Goal: Transaction & Acquisition: Purchase product/service

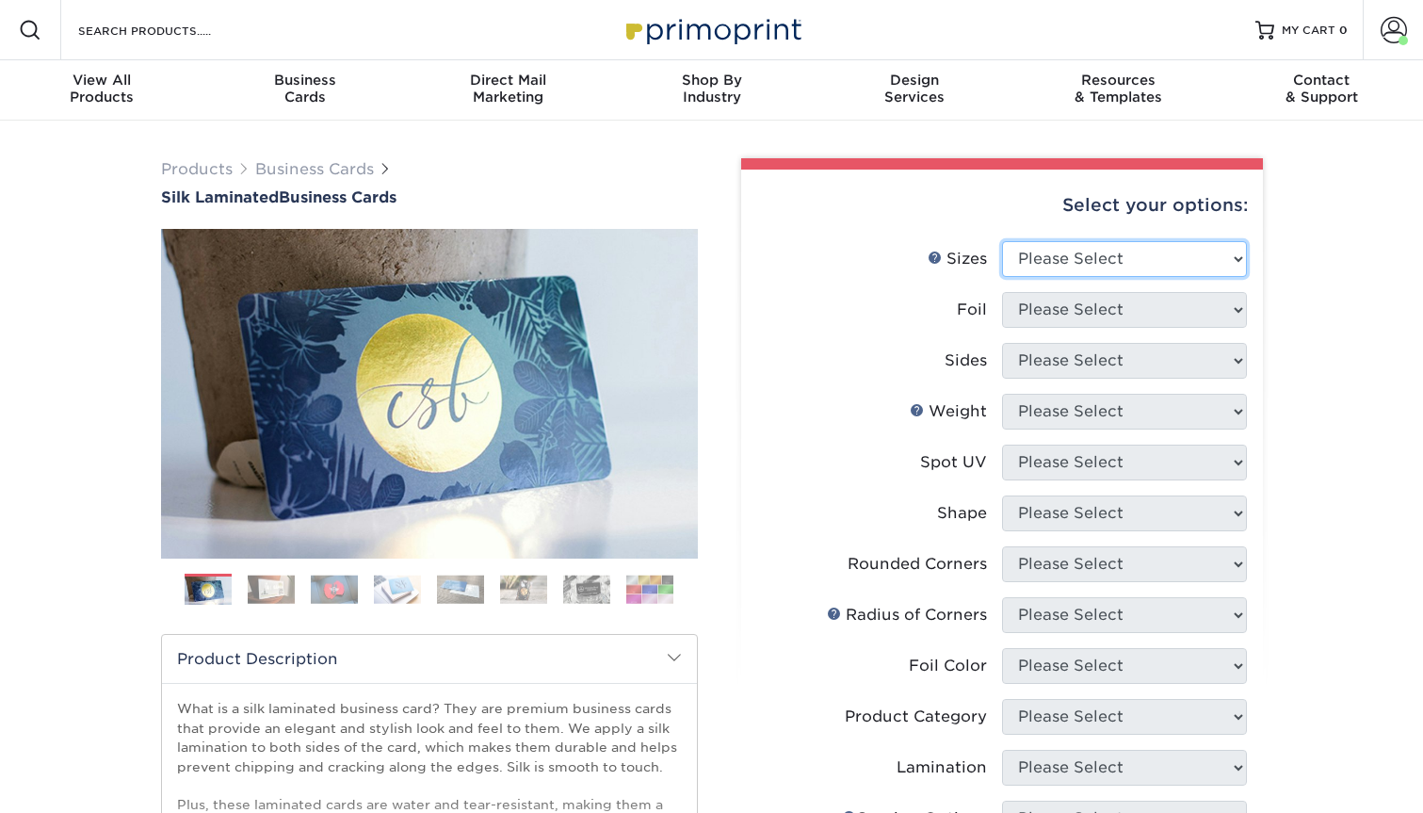
click at [1019, 262] on select "Please Select 1.5" x 3.5" - Mini 1.75" x 3.5" - Mini 2" x 2" - Square 2" x 3" -…" at bounding box center [1124, 259] width 245 height 36
select select "2.00x3.50"
click at [1002, 241] on select "Please Select 1.5" x 3.5" - Mini 1.75" x 3.5" - Mini 2" x 2" - Square 2" x 3" -…" at bounding box center [1124, 259] width 245 height 36
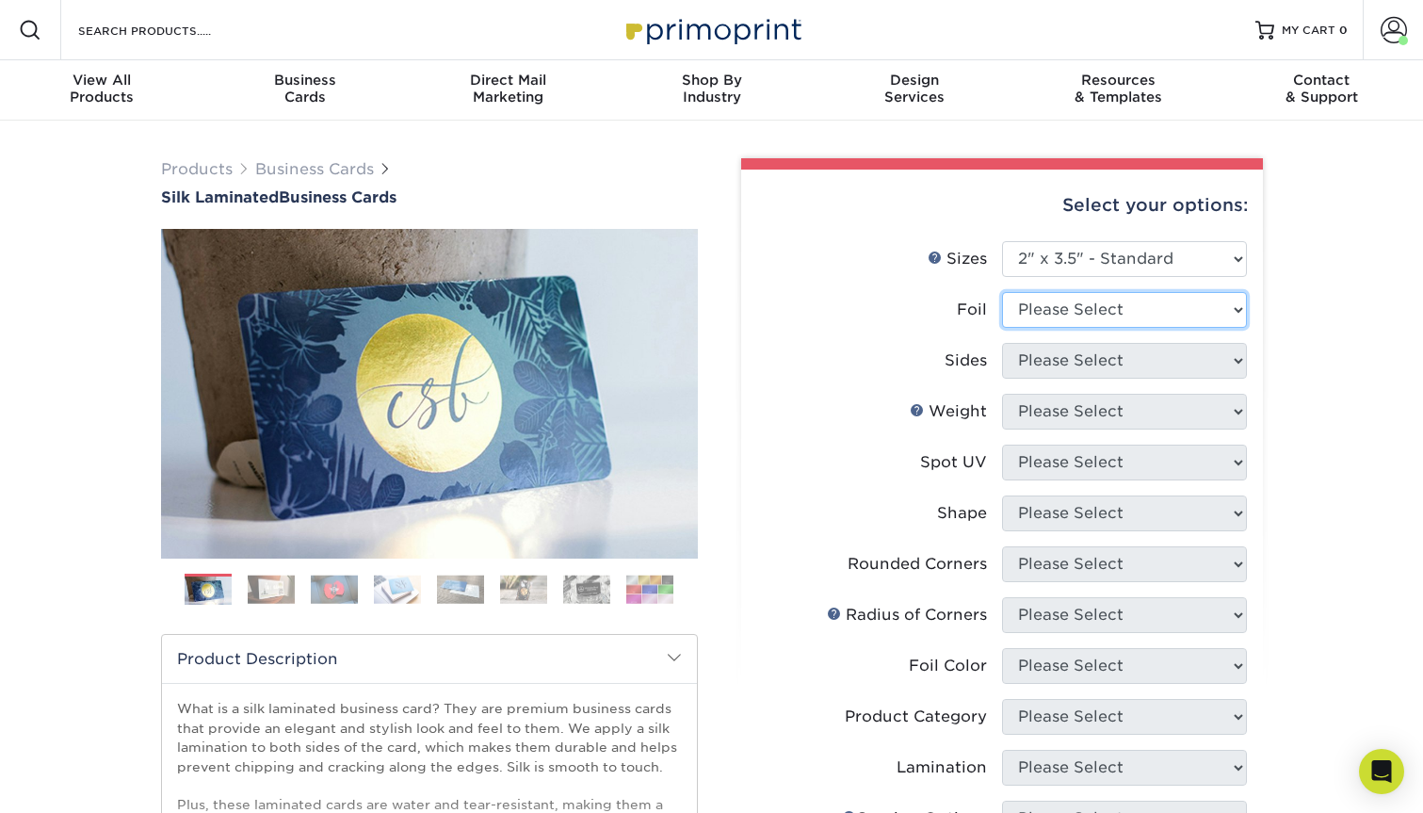
click at [1025, 312] on select "Please Select Yes No" at bounding box center [1124, 310] width 245 height 36
select select "0"
click at [1002, 292] on select "Please Select Yes No" at bounding box center [1124, 310] width 245 height 36
click at [1039, 358] on select "Please Select Print Both Sides Print Both Sides - Foil Both Sides Print Both Si…" at bounding box center [1124, 361] width 245 height 36
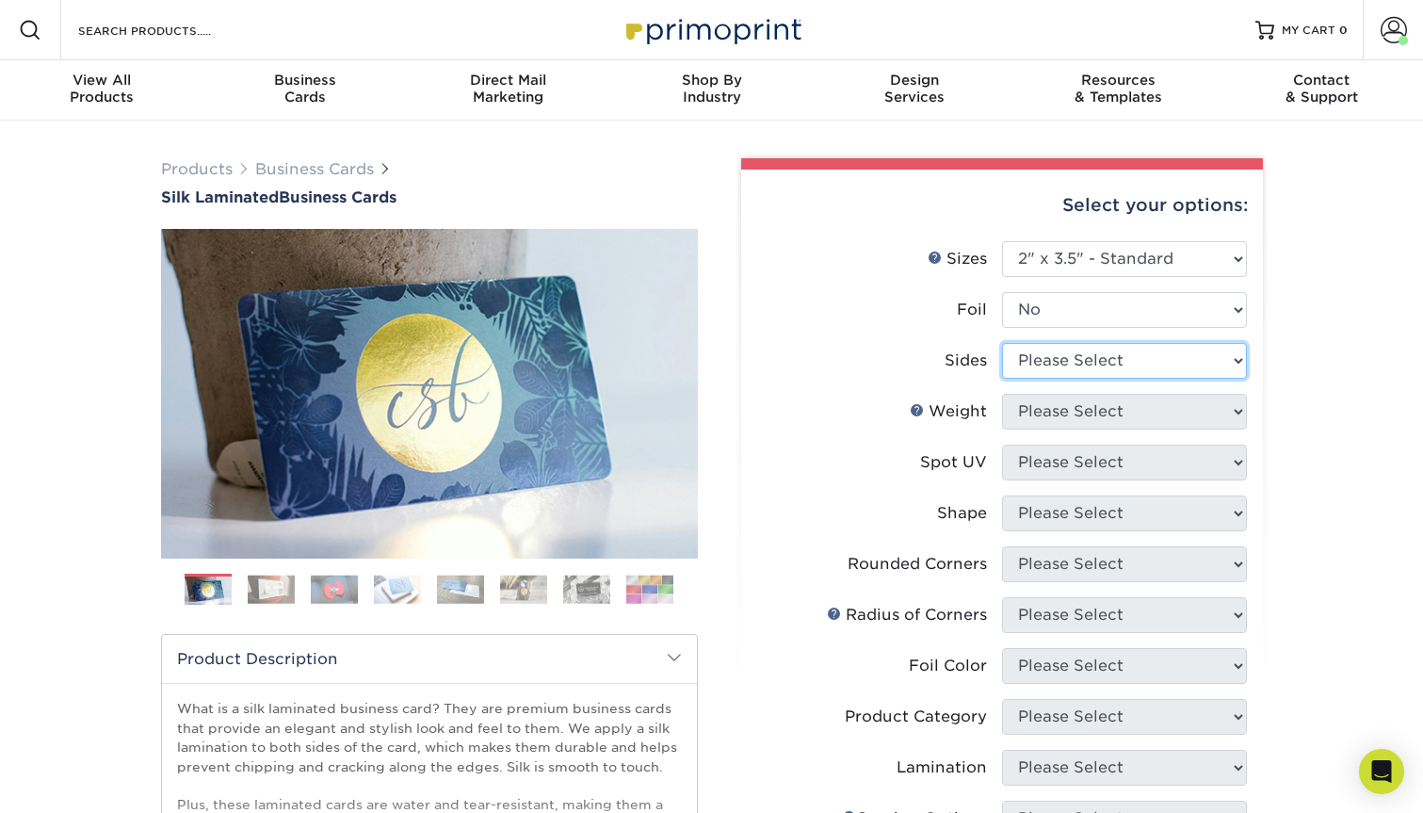
select select "13abbda7-1d64-4f25-8bb2-c179b224825d"
click at [1002, 343] on select "Please Select Print Both Sides Print Front Only" at bounding box center [1124, 361] width 245 height 36
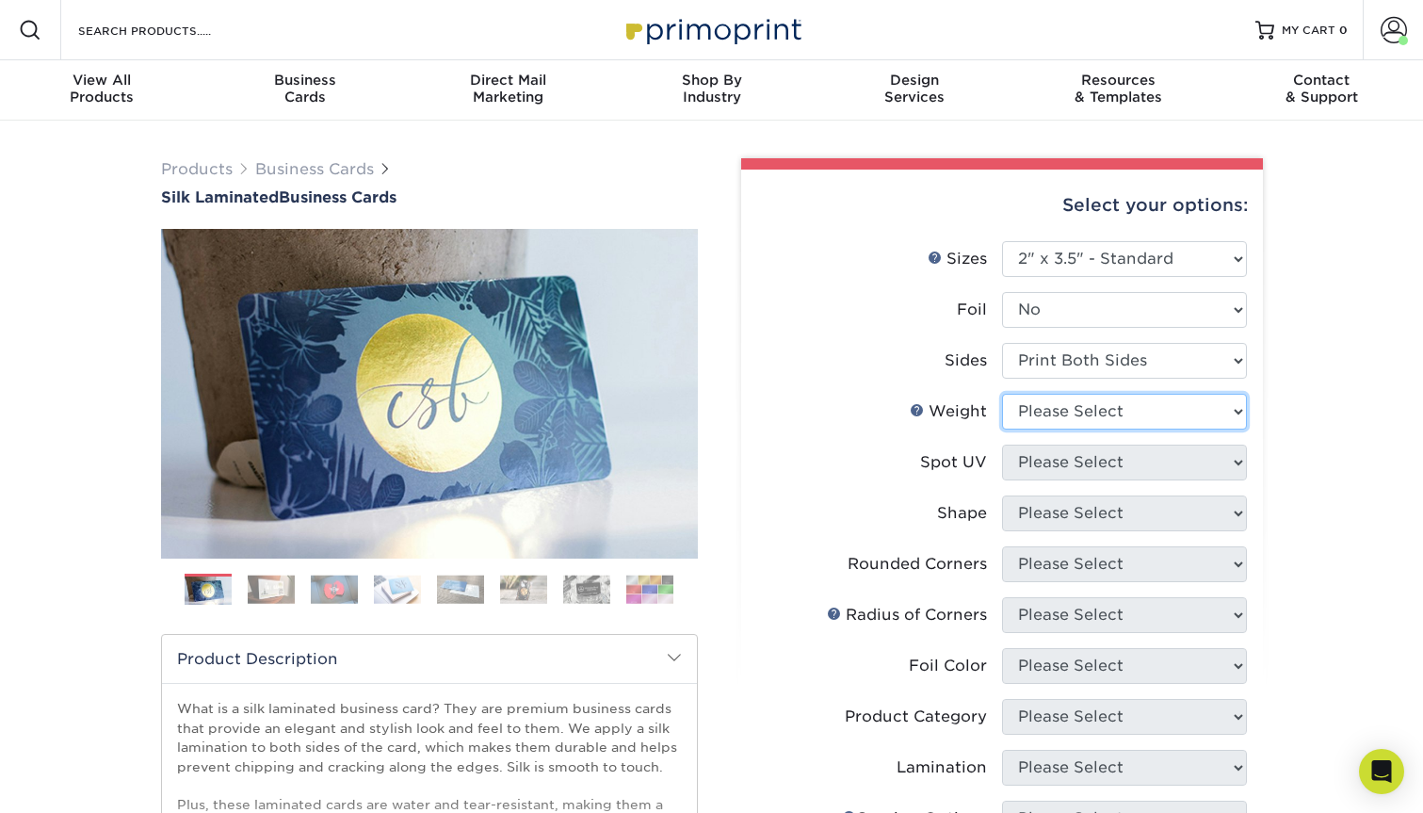
click at [1044, 425] on select "Please Select 16PT" at bounding box center [1124, 412] width 245 height 36
select select "16PT"
click at [1002, 394] on select "Please Select 16PT" at bounding box center [1124, 412] width 245 height 36
click at [1037, 465] on select "Please Select No Spot UV Front and Back (Both Sides) Front Only Back Only" at bounding box center [1124, 462] width 245 height 36
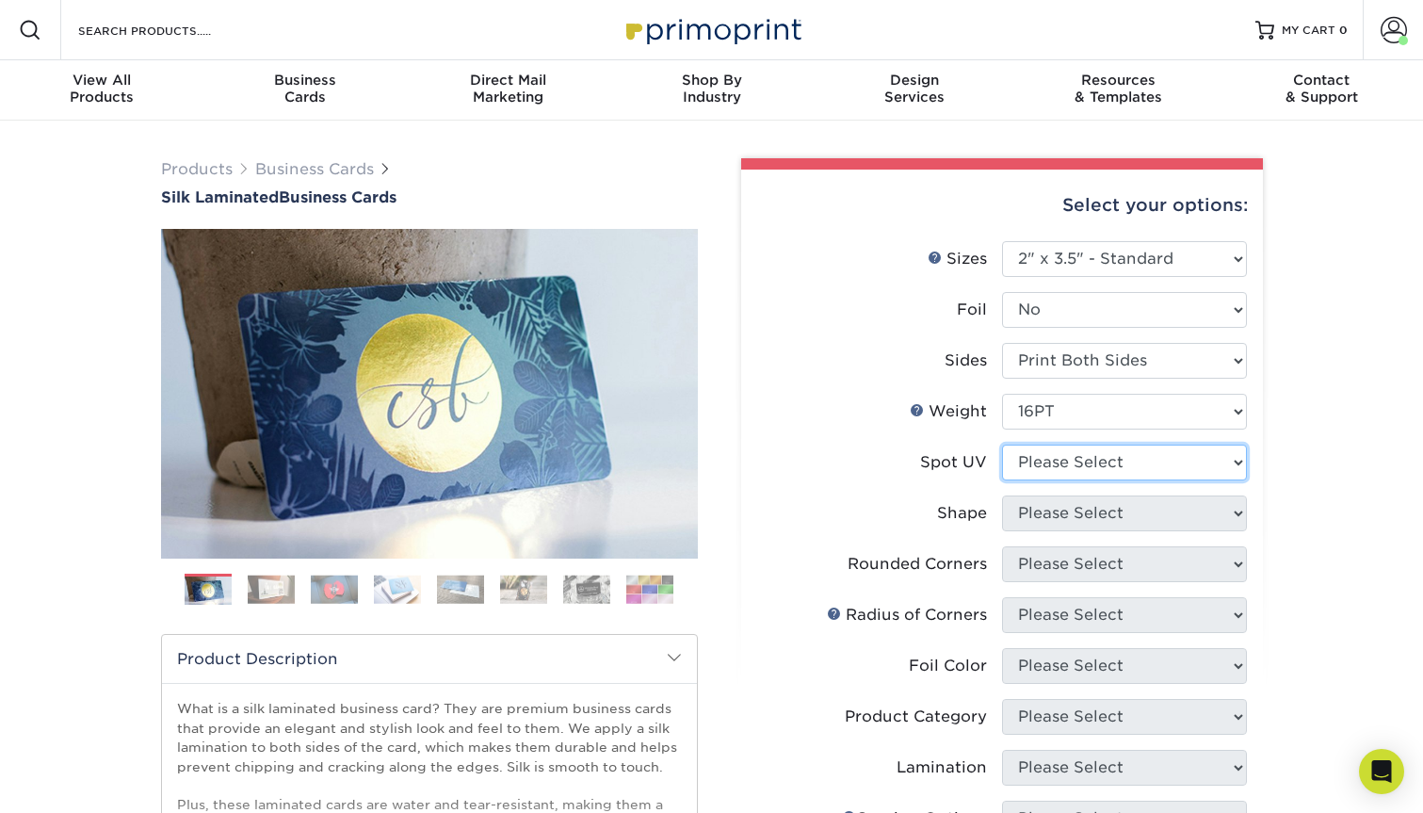
select select "3"
click at [1002, 444] on select "Please Select No Spot UV Front and Back (Both Sides) Front Only Back Only" at bounding box center [1124, 462] width 245 height 36
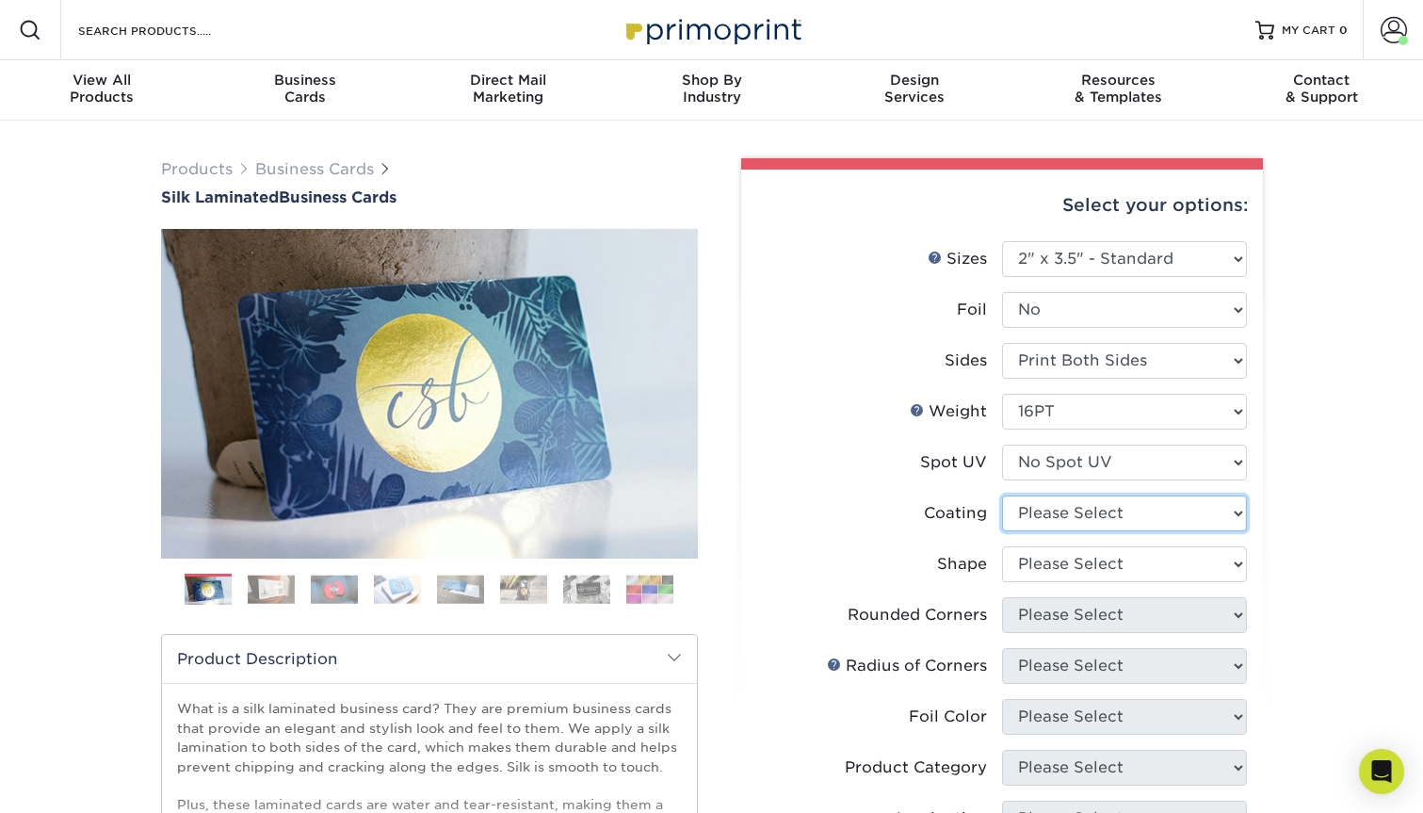
click at [1018, 517] on select at bounding box center [1124, 513] width 245 height 36
select select "3e7618de-abca-4bda-9f97-8b9129e913d8"
click at [1002, 495] on select at bounding box center [1124, 513] width 245 height 36
click at [1027, 550] on select "Please Select Standard Oval" at bounding box center [1124, 564] width 245 height 36
select select "standard"
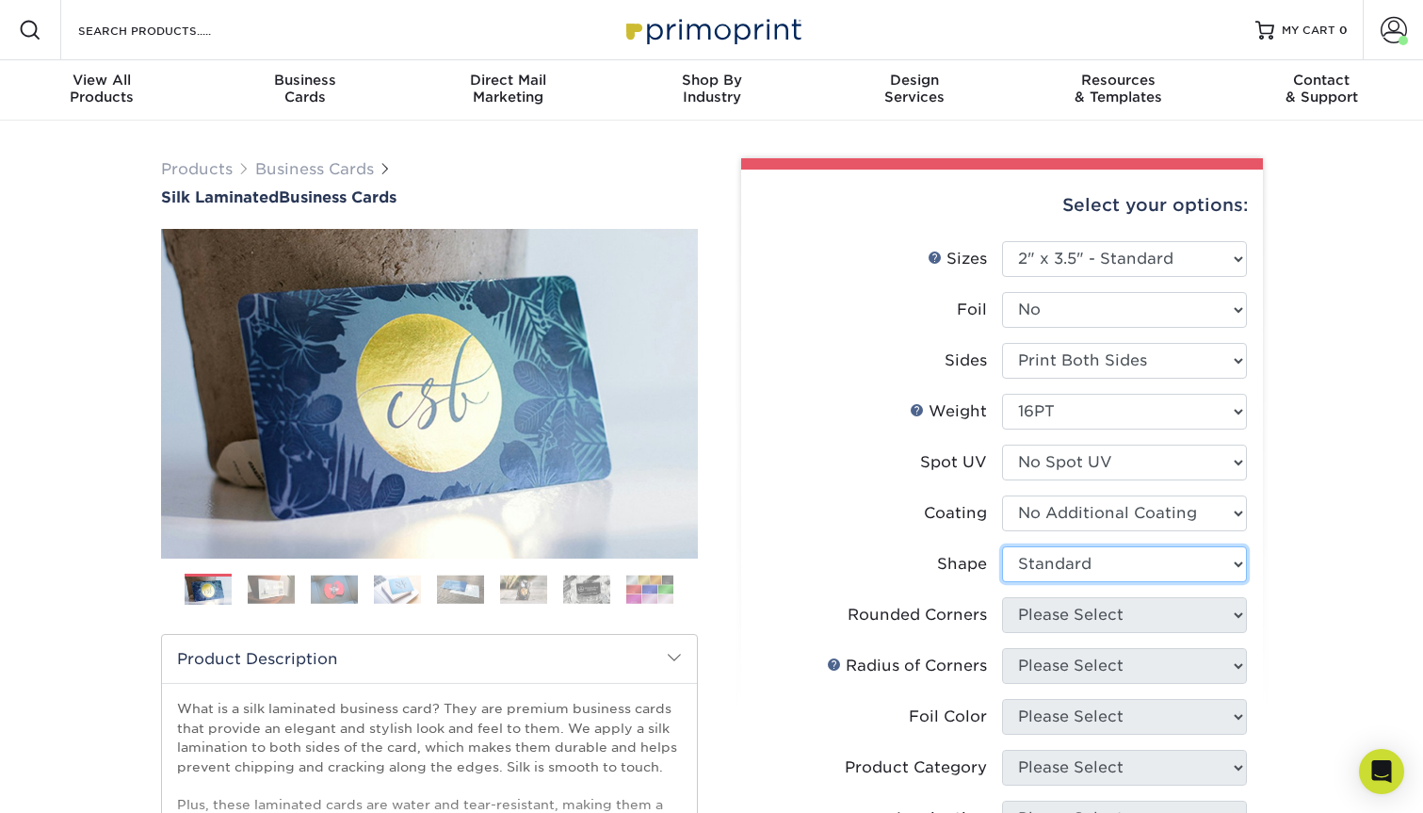
click at [1002, 546] on select "Please Select Standard Oval" at bounding box center [1124, 564] width 245 height 36
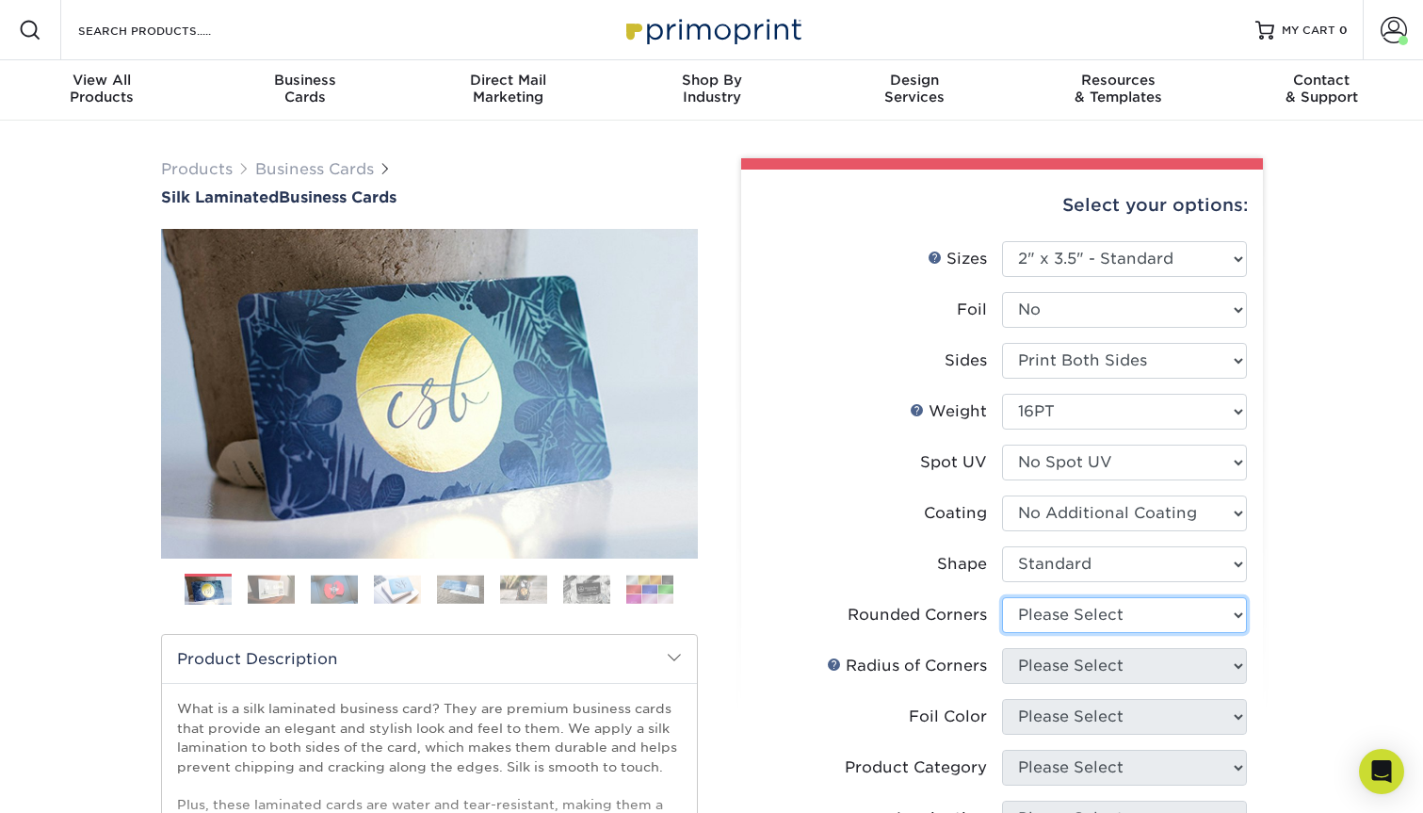
click at [1038, 611] on select "Please Select Yes - Round 2 Corners Yes - Round 4 Corners No" at bounding box center [1124, 615] width 245 height 36
select select "0"
click at [1002, 597] on select "Please Select Yes - Round 2 Corners Yes - Round 4 Corners No" at bounding box center [1124, 615] width 245 height 36
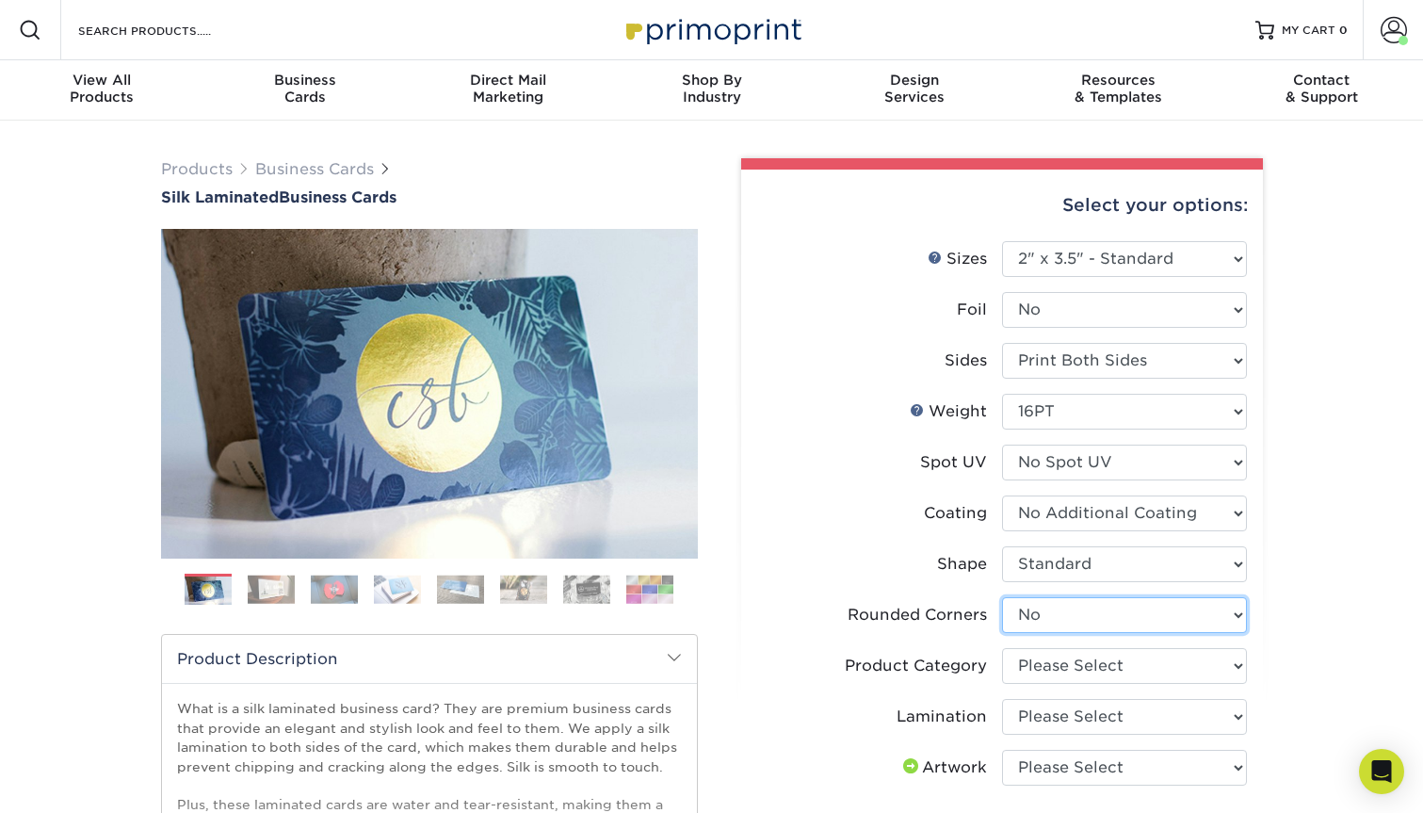
scroll to position [39, 0]
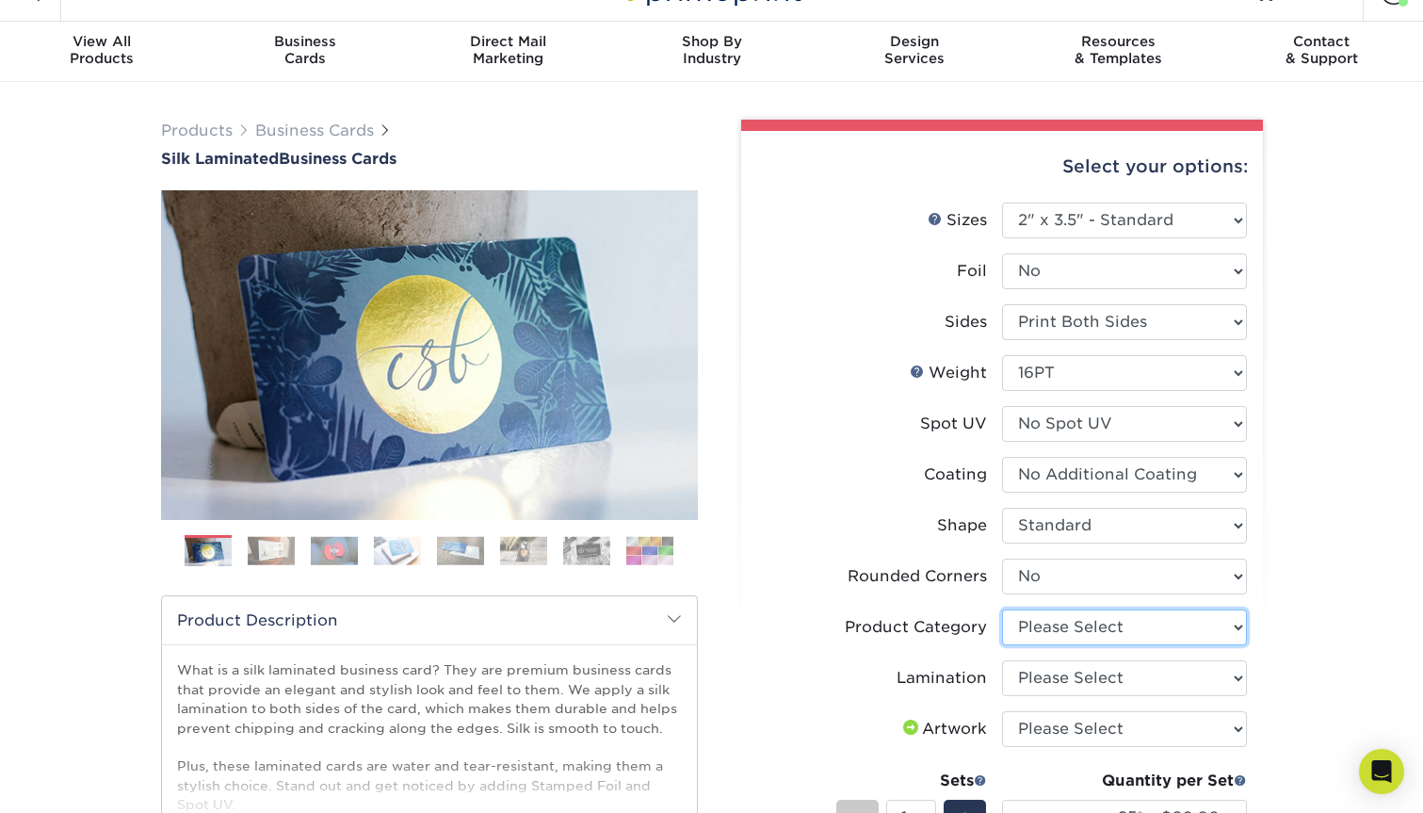
click at [1024, 634] on select "Please Select Business Cards" at bounding box center [1124, 627] width 245 height 36
select select "3b5148f1-0588-4f88-a218-97bcfdce65c1"
click at [1002, 609] on select "Please Select Business Cards" at bounding box center [1124, 627] width 245 height 36
click at [1033, 672] on select "Please Select Silk" at bounding box center [1124, 678] width 245 height 36
select select "ccacb42f-45f7-42d3-bbd3-7c8421cf37f0"
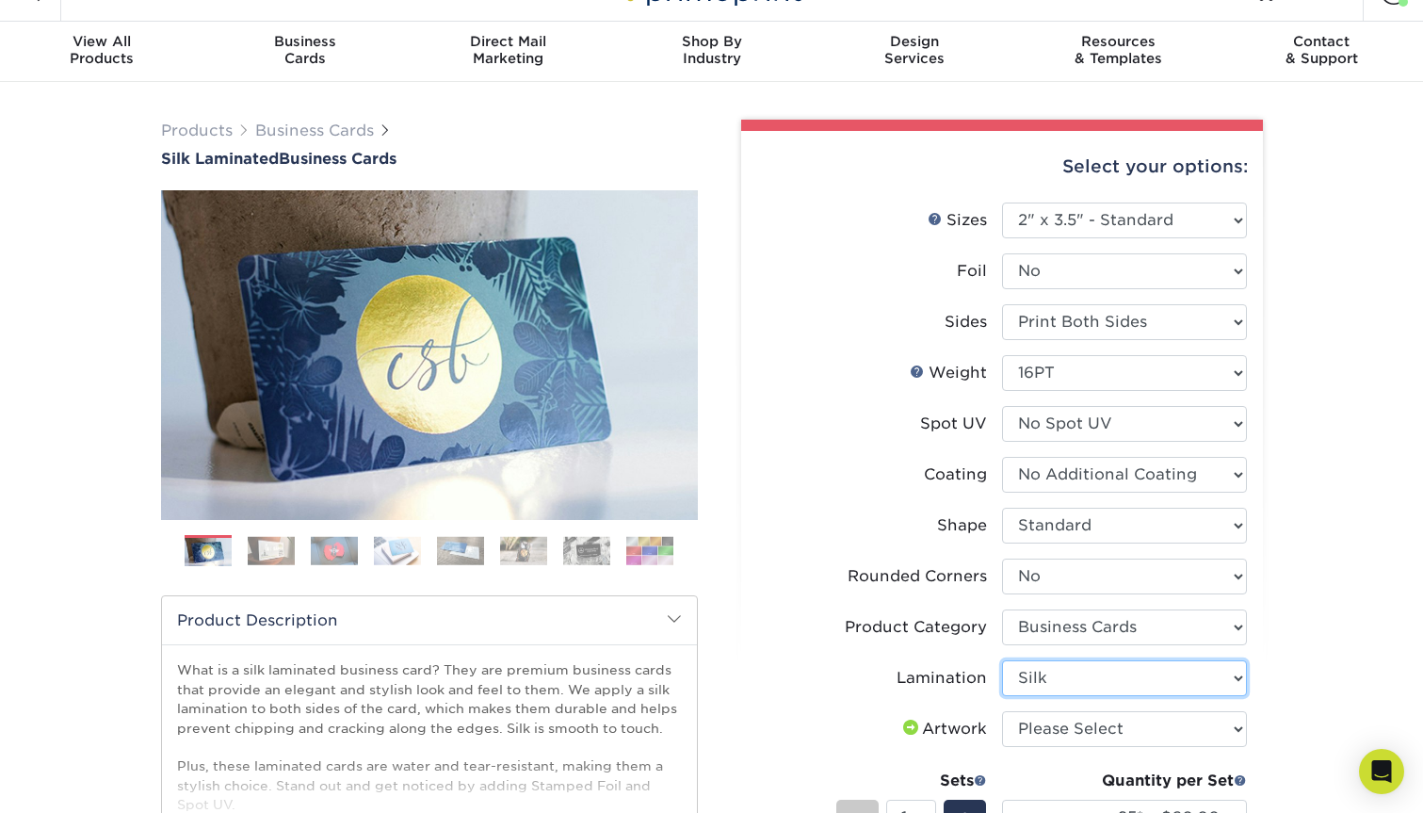
click at [1002, 660] on select "Please Select Silk" at bounding box center [1124, 678] width 245 height 36
click at [1044, 735] on select "Please Select I will upload files I need a design - $100" at bounding box center [1124, 729] width 245 height 36
select select "upload"
click at [1002, 711] on select "Please Select I will upload files I need a design - $100" at bounding box center [1124, 729] width 245 height 36
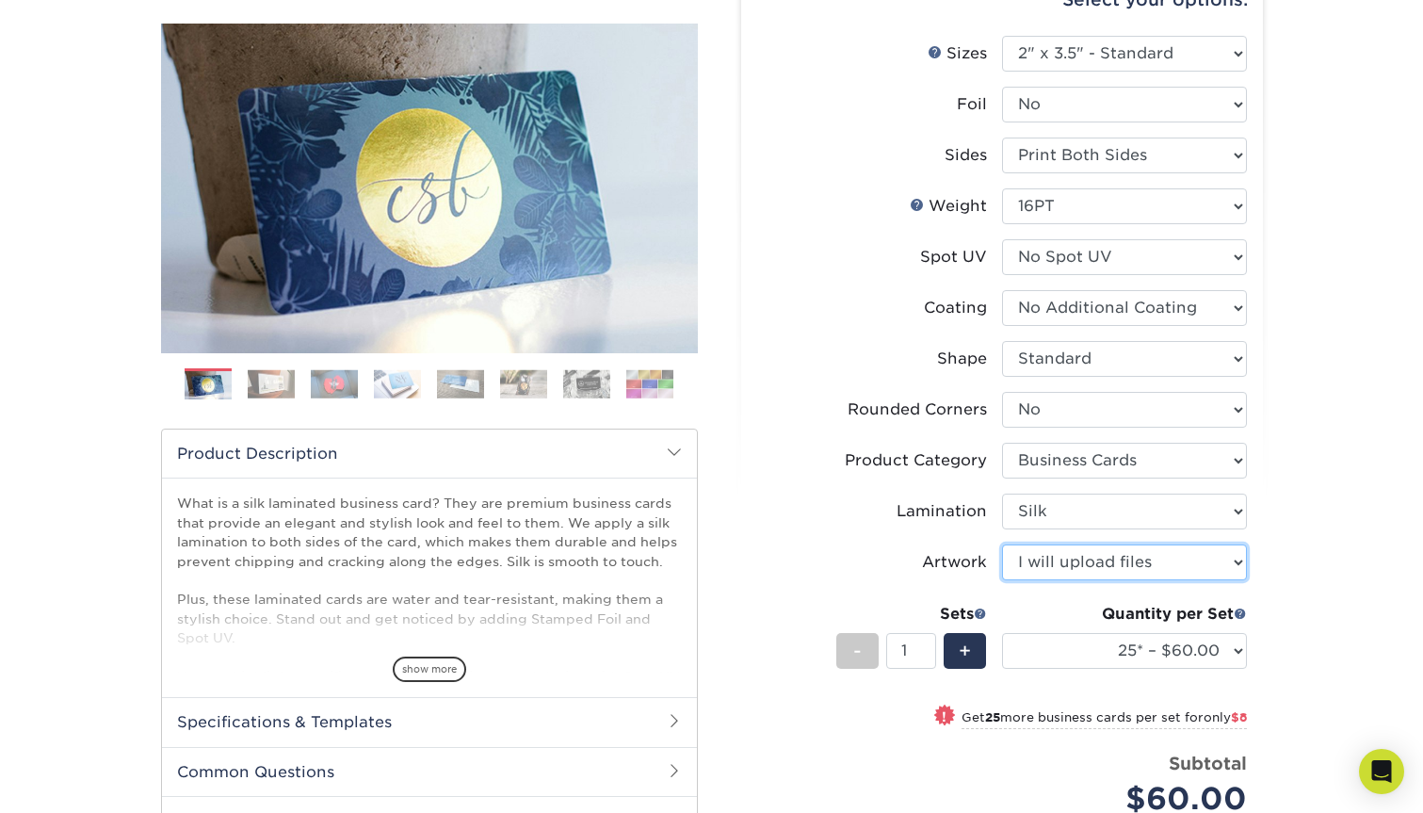
scroll to position [348, 0]
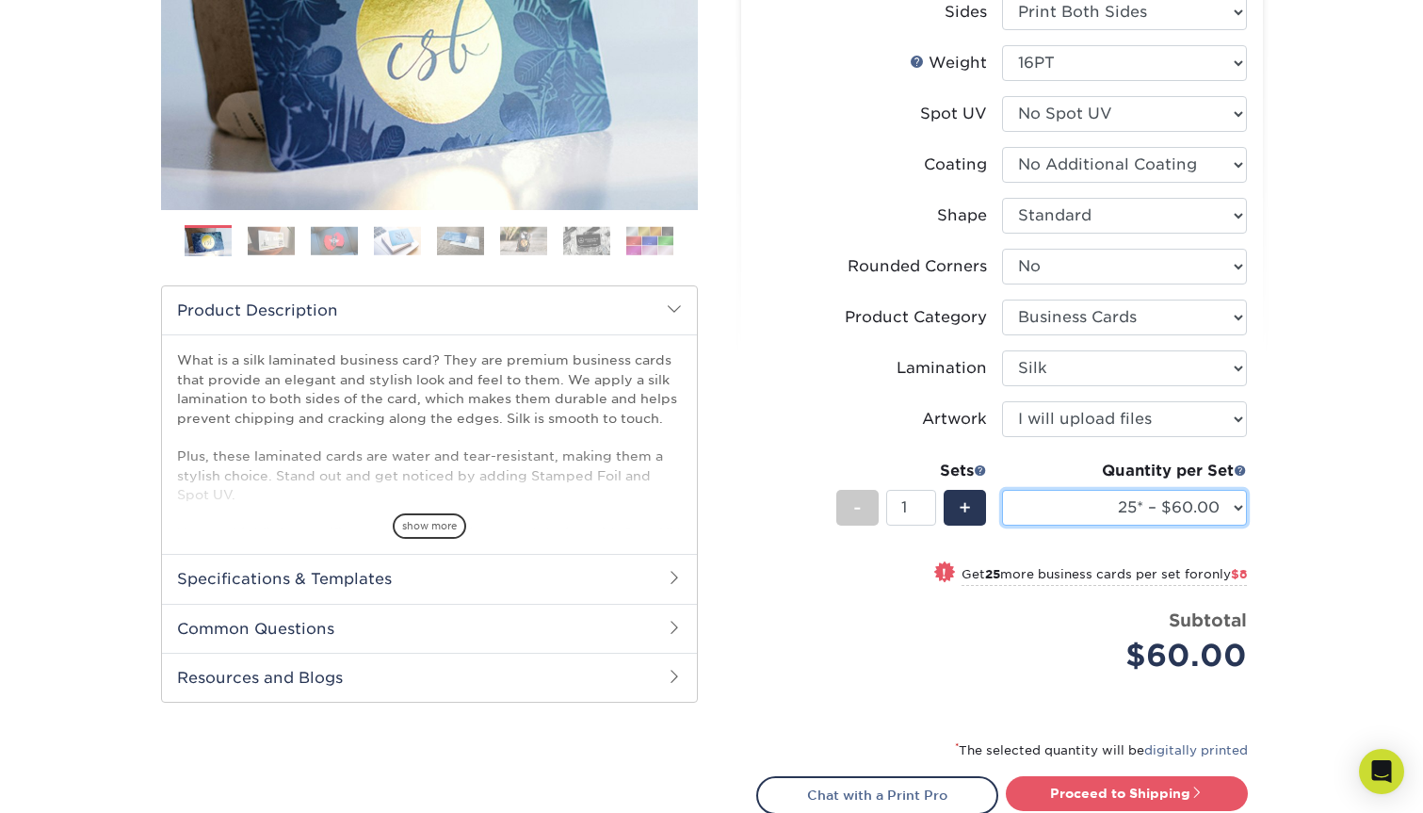
click at [1175, 512] on select "25* – $60.00 50* – $68.00 75* – $76.00 100* – $84.00 250* – $92.00 500 – $96.00…" at bounding box center [1124, 508] width 245 height 36
click at [1218, 506] on select "25* – $60.00 50* – $68.00 75* – $76.00 100* – $84.00 250* – $92.00 500 – $96.00…" at bounding box center [1124, 508] width 245 height 36
click at [1002, 490] on select "25* – $60.00 50* – $68.00 75* – $76.00 100* – $84.00 250* – $92.00 500 – $96.00…" at bounding box center [1124, 508] width 245 height 36
click at [1216, 506] on select "25* – $60.00 50* – $68.00 75* – $76.00 100* – $84.00 250* – $92.00 500 – $96.00…" at bounding box center [1124, 508] width 245 height 36
click at [1002, 490] on select "25* – $60.00 50* – $68.00 75* – $76.00 100* – $84.00 250* – $92.00 500 – $96.00…" at bounding box center [1124, 508] width 245 height 36
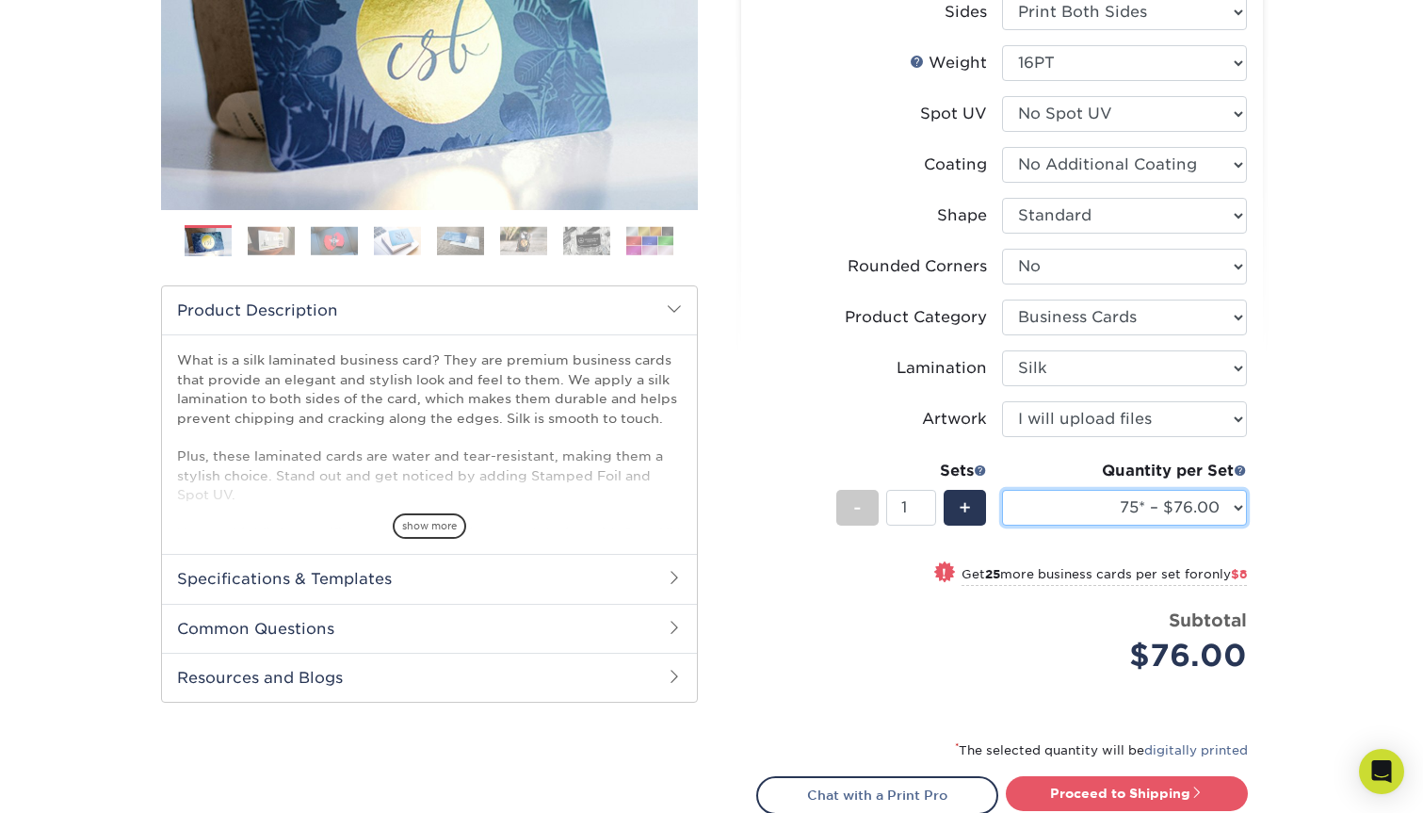
click at [1188, 507] on select "25* – $60.00 50* – $68.00 75* – $76.00 100* – $84.00 250* – $92.00 500 – $96.00…" at bounding box center [1124, 508] width 245 height 36
click at [1002, 490] on select "25* – $60.00 50* – $68.00 75* – $76.00 100* – $84.00 250* – $92.00 500 – $96.00…" at bounding box center [1124, 508] width 245 height 36
click at [1221, 515] on select "25* – $60.00 50* – $68.00 75* – $76.00 100* – $84.00 250* – $92.00 500 – $96.00…" at bounding box center [1124, 508] width 245 height 36
click at [1002, 490] on select "25* – $60.00 50* – $68.00 75* – $76.00 100* – $84.00 250* – $92.00 500 – $96.00…" at bounding box center [1124, 508] width 245 height 36
click at [1176, 501] on select "25* – $60.00 50* – $68.00 75* – $76.00 100* – $84.00 250* – $92.00 500 – $96.00…" at bounding box center [1124, 508] width 245 height 36
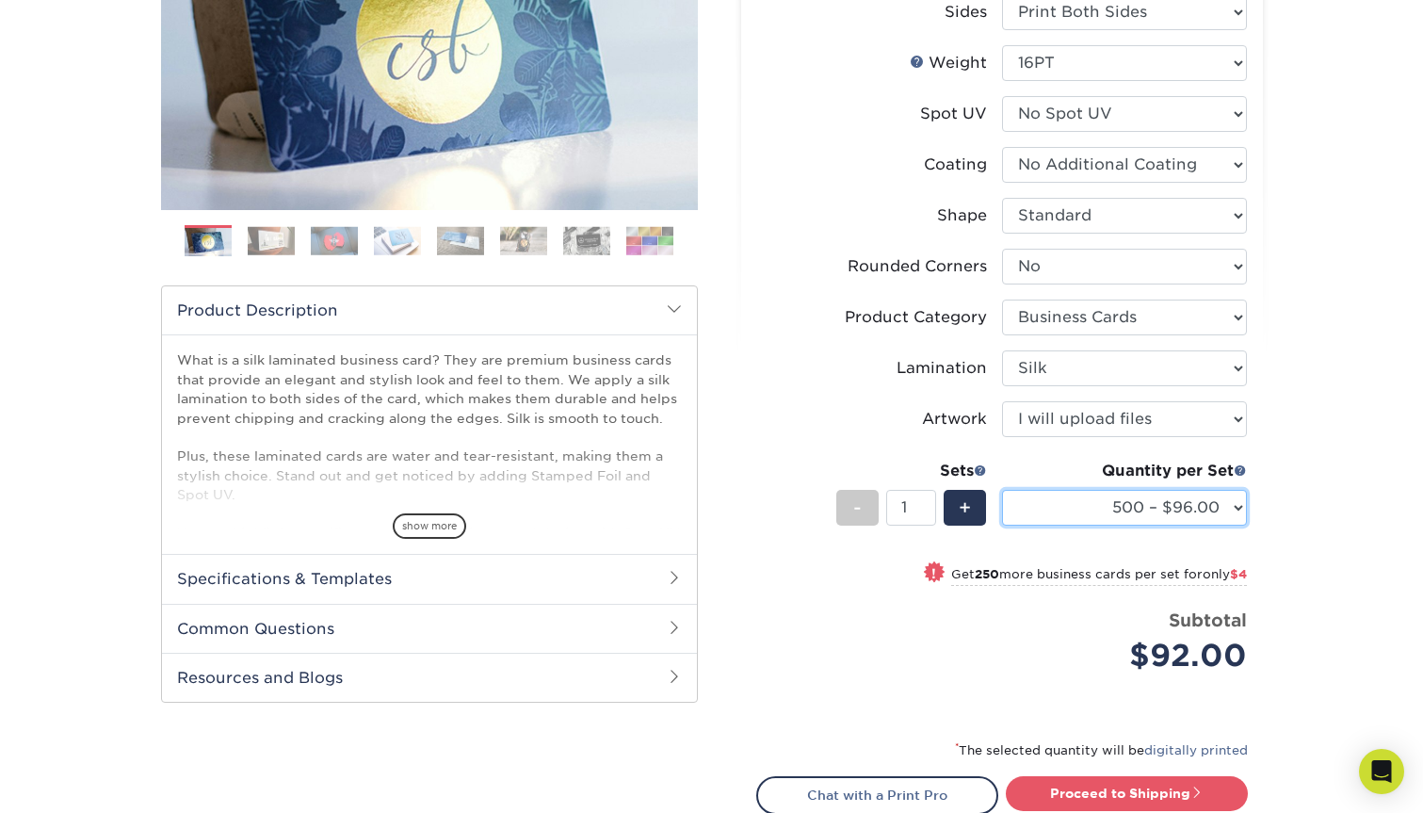
click at [1002, 490] on select "25* – $60.00 50* – $68.00 75* – $76.00 100* – $84.00 250* – $92.00 500 – $96.00…" at bounding box center [1124, 508] width 245 height 36
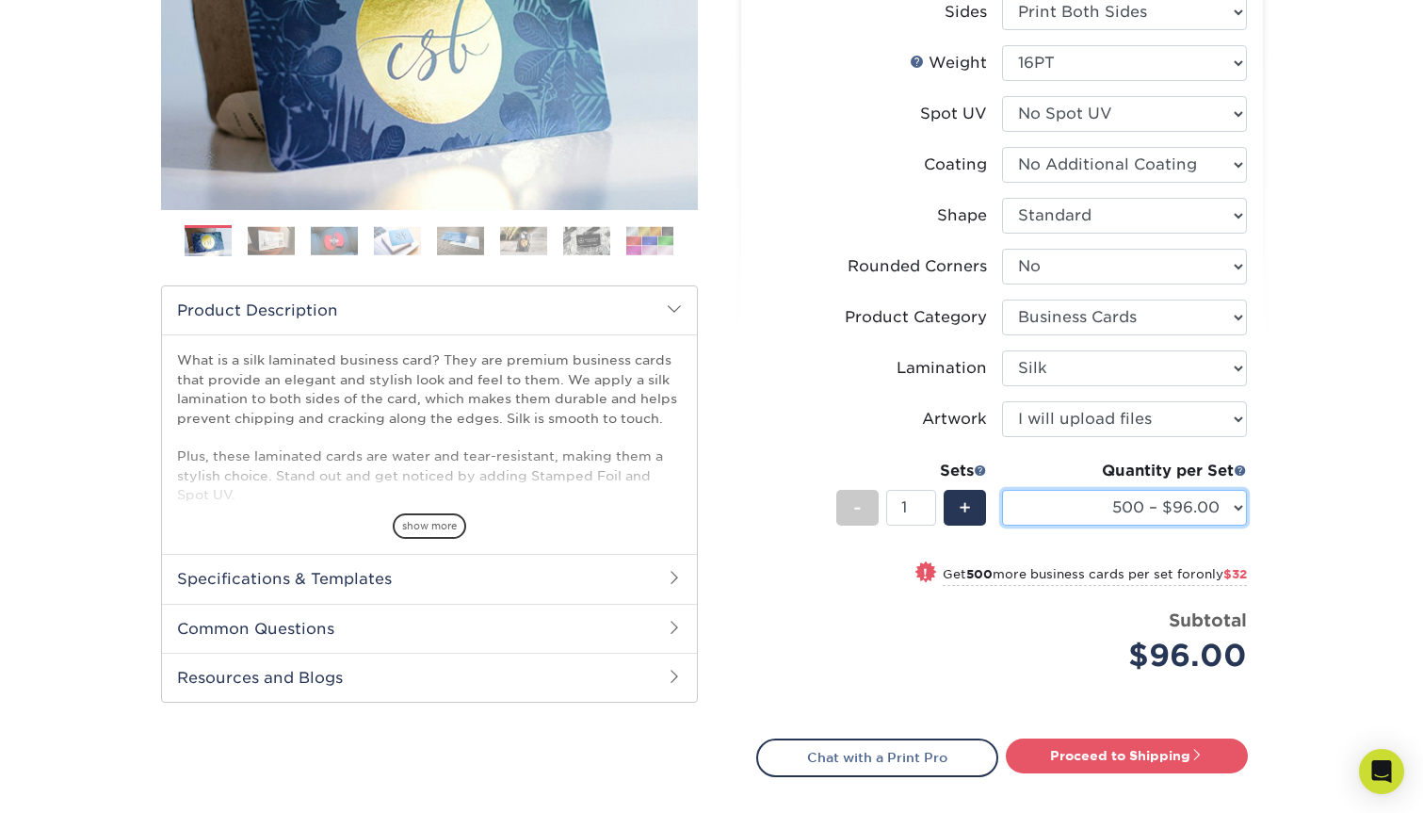
click at [1174, 515] on select "25* – $60.00 50* – $68.00 75* – $76.00 100* – $84.00 250* – $92.00 500 – $96.00…" at bounding box center [1124, 508] width 245 height 36
click at [1002, 490] on select "25* – $60.00 50* – $68.00 75* – $76.00 100* – $84.00 250* – $92.00 500 – $96.00…" at bounding box center [1124, 508] width 245 height 36
click at [1201, 510] on select "25* – $60.00 50* – $68.00 75* – $76.00 100* – $84.00 250* – $92.00 500 – $96.00…" at bounding box center [1124, 508] width 245 height 36
click at [1002, 490] on select "25* – $60.00 50* – $68.00 75* – $76.00 100* – $84.00 250* – $92.00 500 – $96.00…" at bounding box center [1124, 508] width 245 height 36
click at [1175, 513] on select "25* – $60.00 50* – $68.00 75* – $76.00 100* – $84.00 250* – $92.00 500 – $96.00…" at bounding box center [1124, 508] width 245 height 36
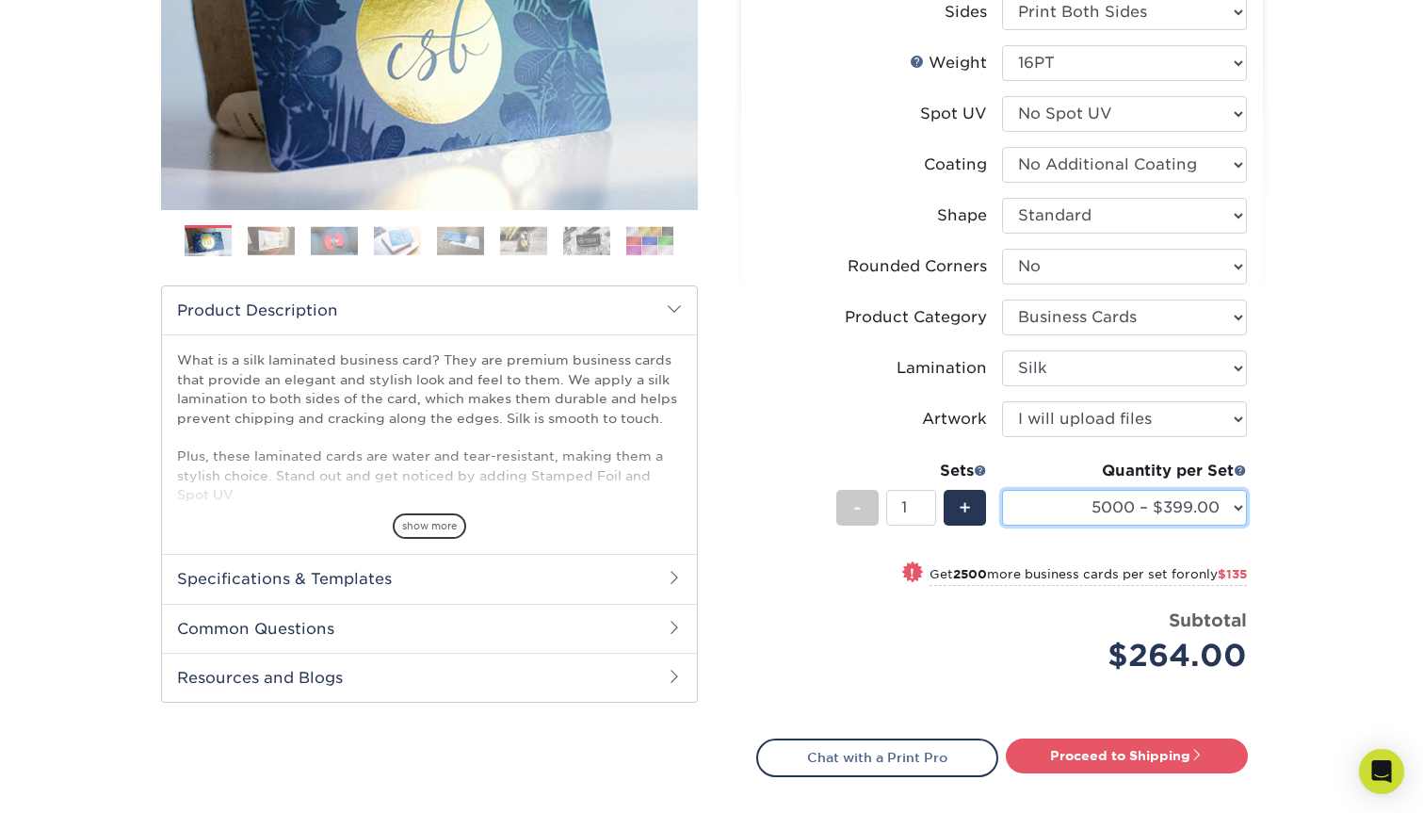
click at [1002, 490] on select "25* – $60.00 50* – $68.00 75* – $76.00 100* – $84.00 250* – $92.00 500 – $96.00…" at bounding box center [1124, 508] width 245 height 36
click at [1160, 509] on select "25* – $60.00 50* – $68.00 75* – $76.00 100* – $84.00 250* – $92.00 500 – $96.00…" at bounding box center [1124, 508] width 245 height 36
click at [1002, 490] on select "25* – $60.00 50* – $68.00 75* – $76.00 100* – $84.00 250* – $92.00 500 – $96.00…" at bounding box center [1124, 508] width 245 height 36
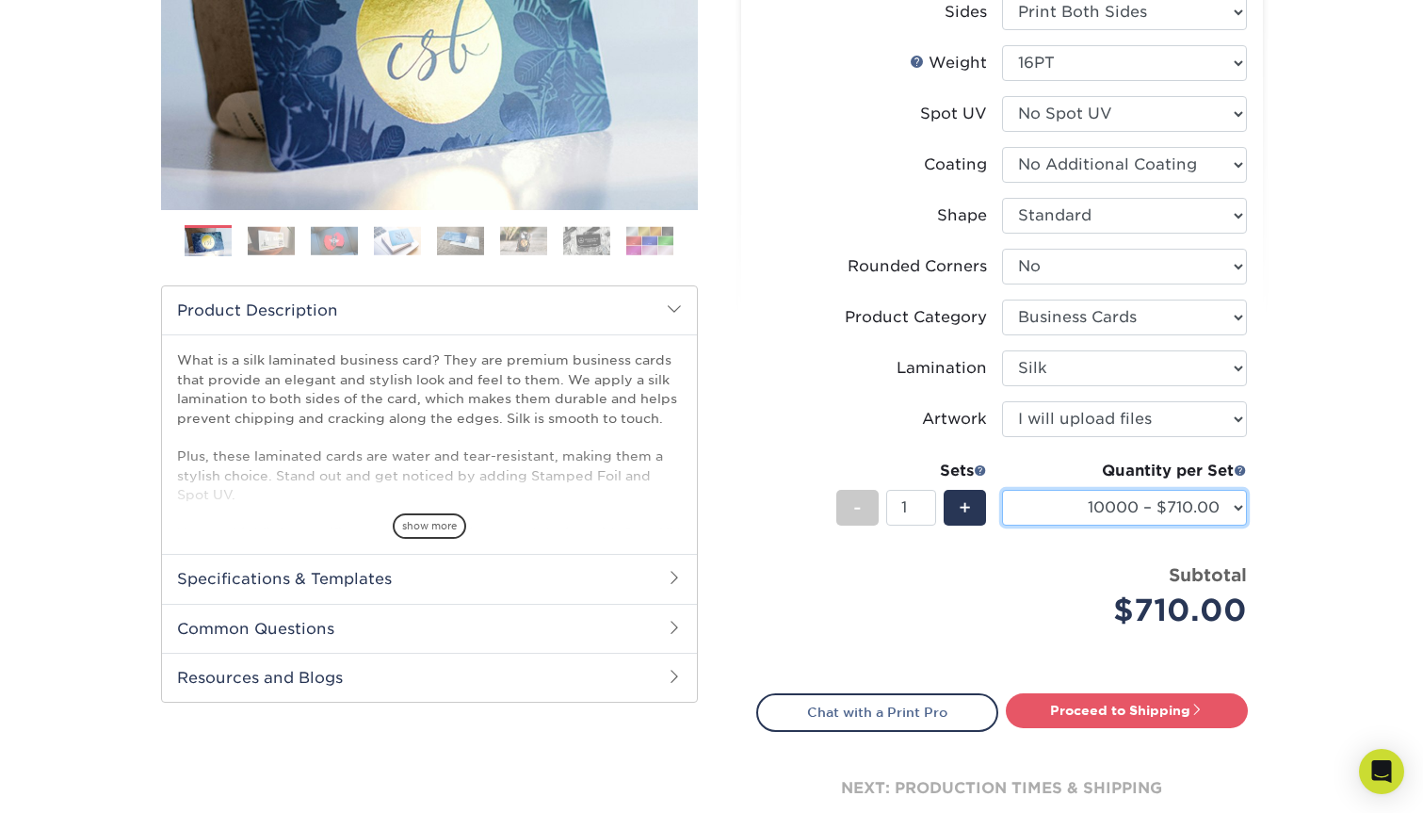
click at [1114, 506] on select "25* – $60.00 50* – $68.00 75* – $76.00 100* – $84.00 250* – $92.00 500 – $96.00…" at bounding box center [1124, 508] width 245 height 36
select select "25* – $60.00"
click at [1002, 490] on select "25* – $60.00 50* – $68.00 75* – $76.00 100* – $84.00 250* – $92.00 500 – $96.00…" at bounding box center [1124, 508] width 245 height 36
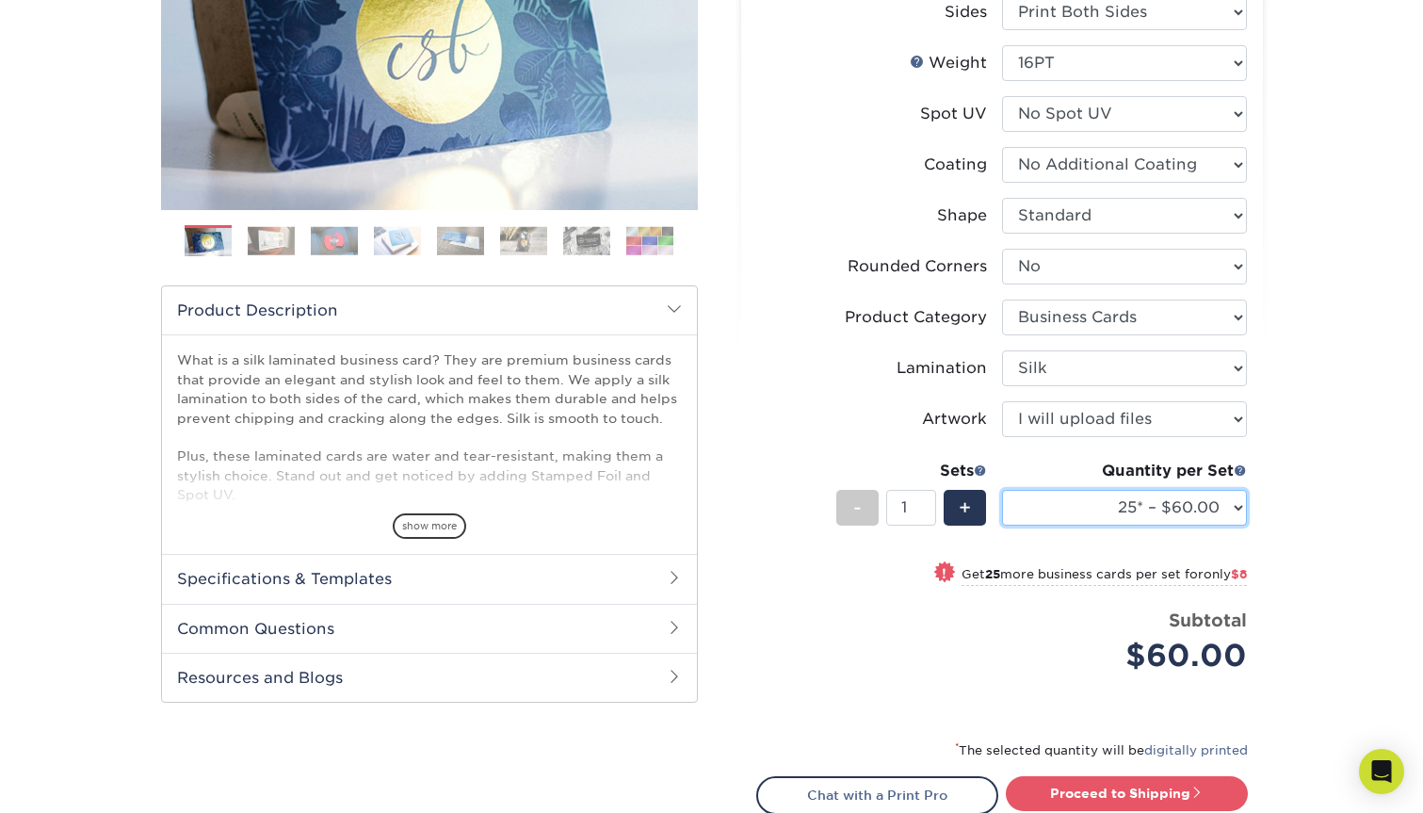
click at [1170, 504] on select "25* – $60.00 50* – $68.00 75* – $76.00 100* – $84.00 250* – $92.00 500 – $96.00…" at bounding box center [1124, 508] width 245 height 36
